Goal: Find contact information: Find contact information

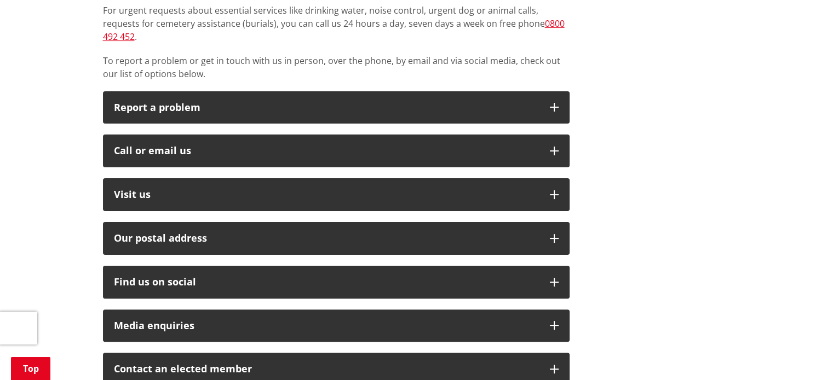
scroll to position [274, 0]
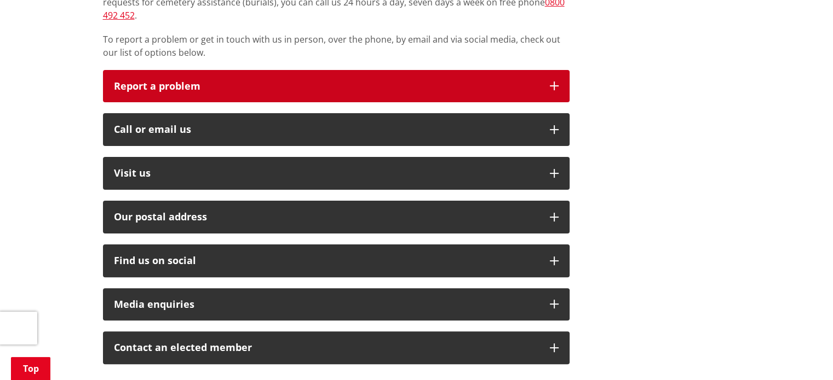
click at [220, 81] on button "Report a problem" at bounding box center [336, 86] width 466 height 33
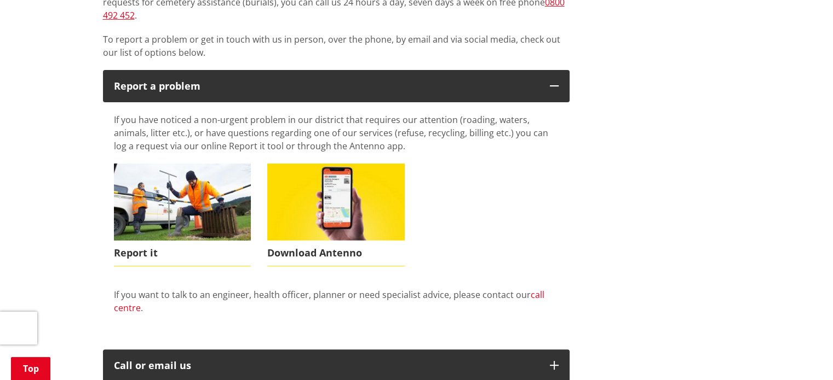
click at [125, 298] on link "call centre" at bounding box center [329, 301] width 430 height 25
click at [130, 296] on link "call centre" at bounding box center [329, 301] width 430 height 25
click at [530, 289] on link "call centre" at bounding box center [329, 301] width 430 height 25
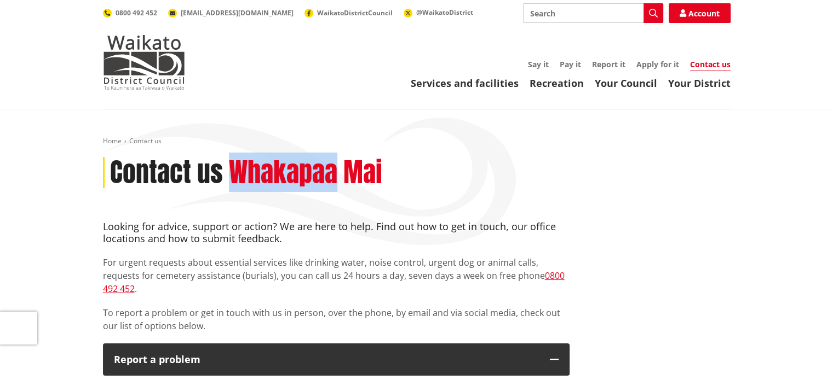
drag, startPoint x: 337, startPoint y: 172, endPoint x: 235, endPoint y: 172, distance: 101.8
click at [235, 172] on h2 "Whakapaa Mai" at bounding box center [305, 173] width 153 height 32
copy h2 "Whakapaa"
